Goal: Task Accomplishment & Management: Manage account settings

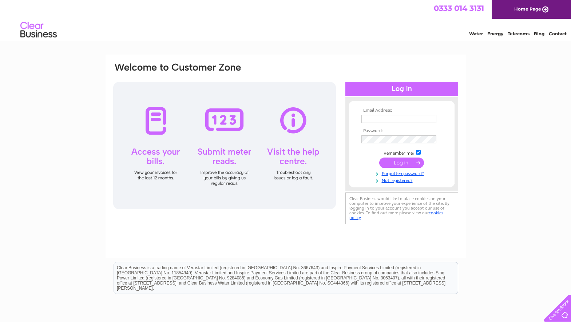
type input "[PERSON_NAME][EMAIL_ADDRESS][DOMAIN_NAME]"
click at [414, 164] on input "submit" at bounding box center [401, 163] width 45 height 10
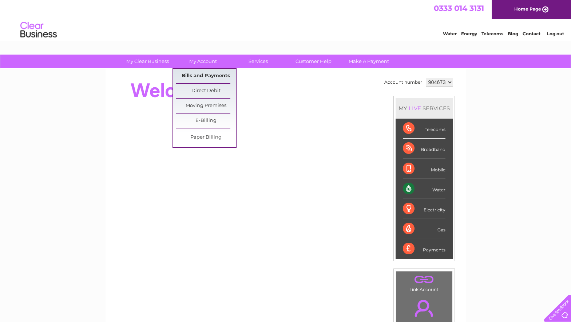
click at [208, 79] on link "Bills and Payments" at bounding box center [206, 76] width 60 height 15
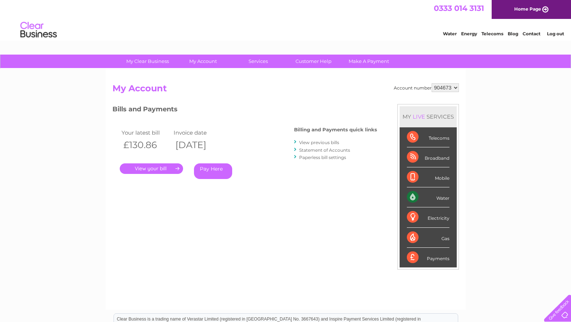
click at [159, 169] on link "." at bounding box center [151, 168] width 63 height 11
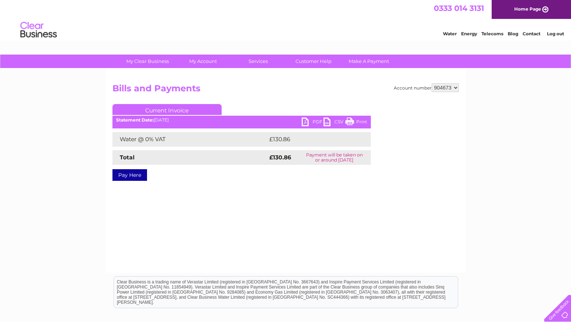
click at [312, 121] on link "PDF" at bounding box center [313, 123] width 22 height 11
